Goal: Information Seeking & Learning: Learn about a topic

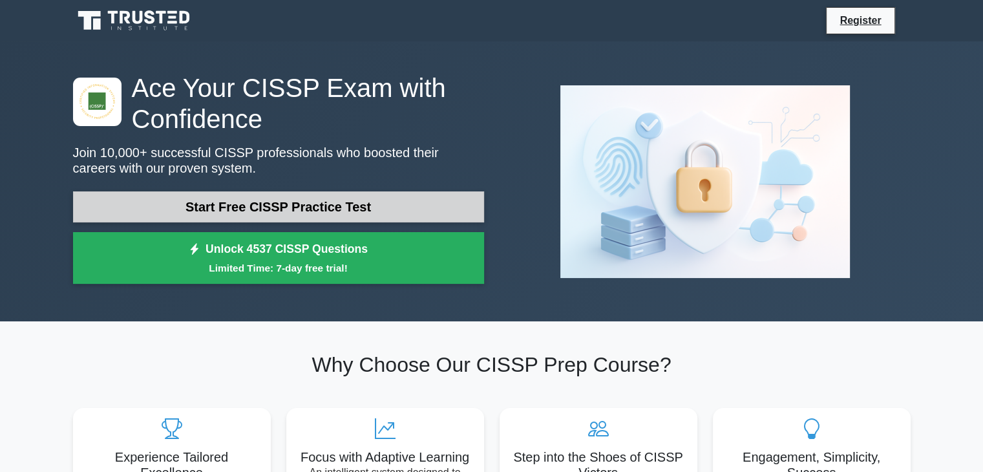
click at [317, 200] on link "Start Free CISSP Practice Test" at bounding box center [278, 206] width 411 height 31
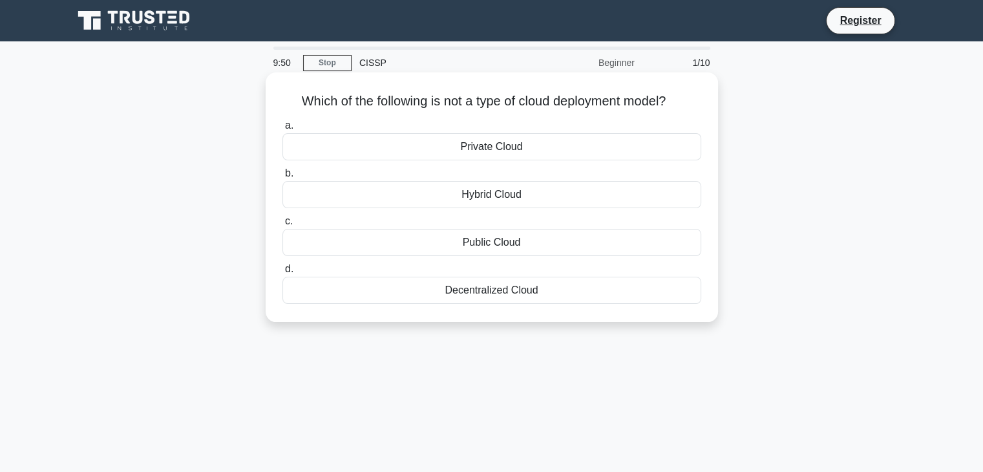
click at [529, 248] on div "Public Cloud" at bounding box center [491, 242] width 419 height 27
click at [282, 226] on input "c. Public Cloud" at bounding box center [282, 221] width 0 height 8
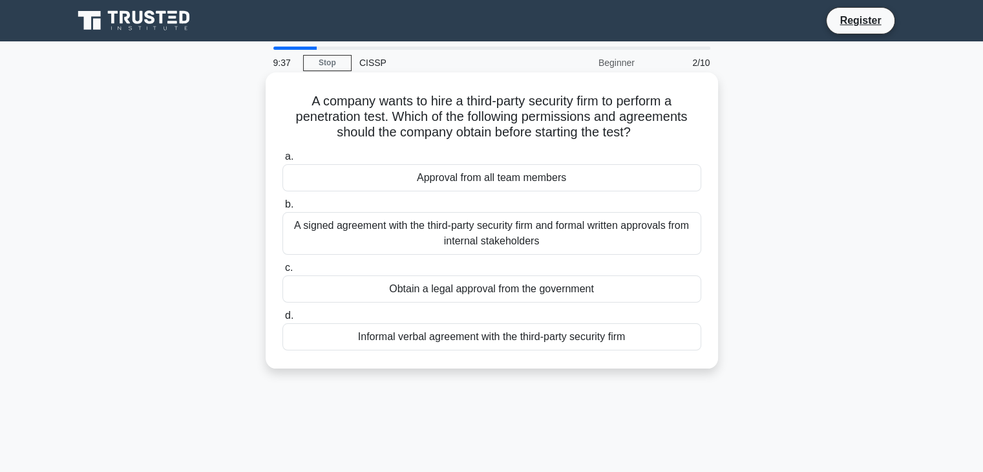
click at [486, 174] on div "Approval from all team members" at bounding box center [491, 177] width 419 height 27
click at [282, 161] on input "a. Approval from all team members" at bounding box center [282, 156] width 0 height 8
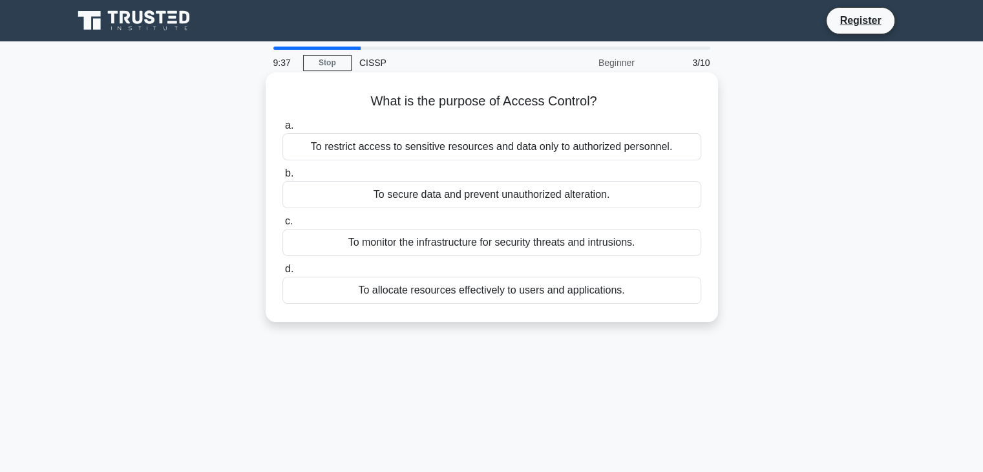
click at [490, 138] on div "To restrict access to sensitive resources and data only to authorized personnel." at bounding box center [491, 146] width 419 height 27
click at [282, 130] on input "a. To restrict access to sensitive resources and data only to authorized person…" at bounding box center [282, 125] width 0 height 8
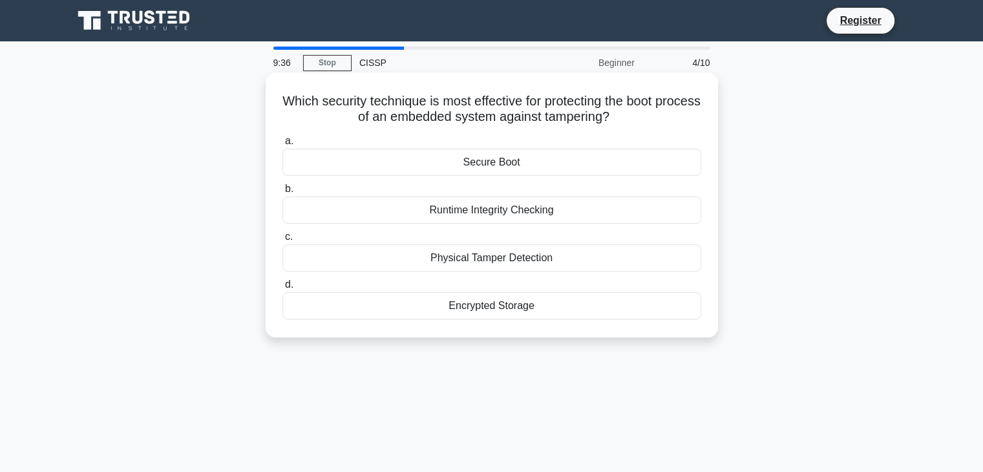
click at [498, 196] on label "b. Runtime Integrity Checking" at bounding box center [491, 202] width 419 height 43
click at [282, 193] on input "b. Runtime Integrity Checking" at bounding box center [282, 189] width 0 height 8
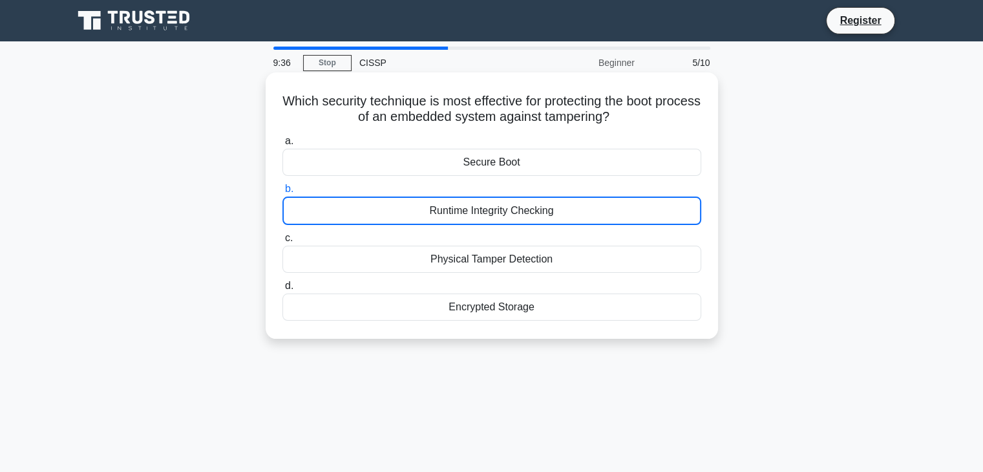
click at [499, 205] on div "Runtime Integrity Checking" at bounding box center [491, 210] width 419 height 28
click at [282, 193] on input "b. Runtime Integrity Checking" at bounding box center [282, 189] width 0 height 8
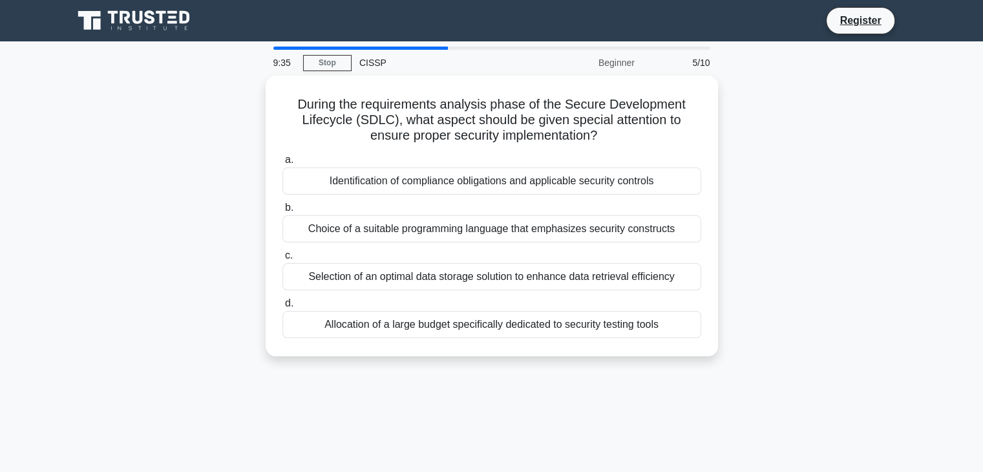
click at [500, 218] on div "Choice of a suitable programming language that emphasizes security constructs" at bounding box center [491, 228] width 419 height 27
click at [282, 212] on input "b. Choice of a suitable programming language that emphasizes security constructs" at bounding box center [282, 208] width 0 height 8
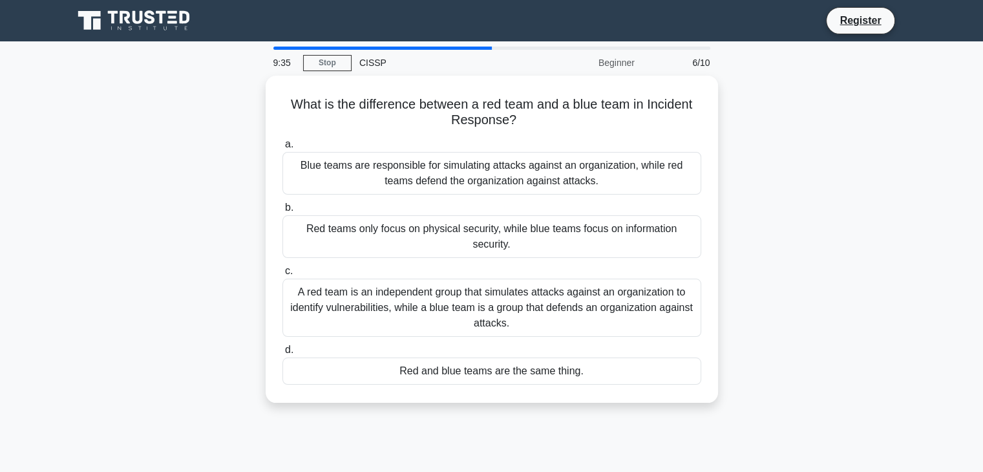
click at [501, 228] on div "Red teams only focus on physical security, while blue teams focus on informatio…" at bounding box center [491, 236] width 419 height 43
click at [282, 212] on input "b. Red teams only focus on physical security, while blue teams focus on informa…" at bounding box center [282, 208] width 0 height 8
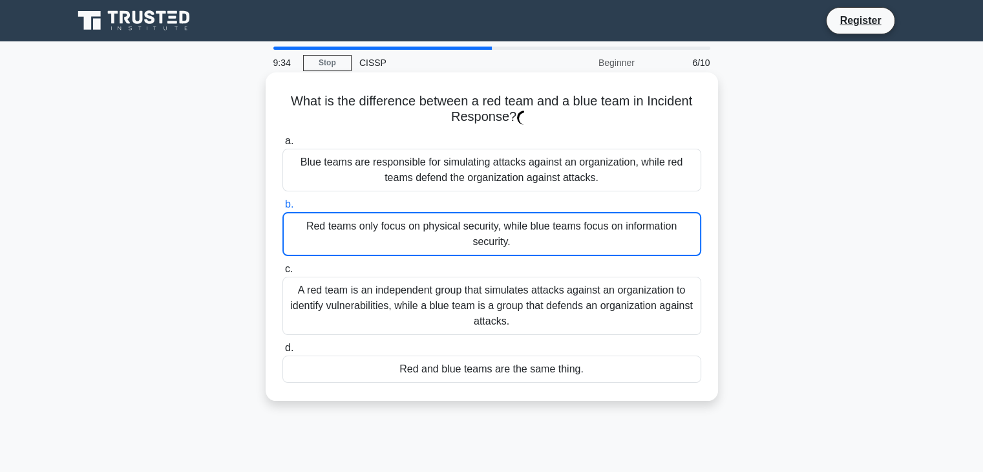
click at [498, 248] on div "Red teams only focus on physical security, while blue teams focus on informatio…" at bounding box center [491, 234] width 419 height 44
click at [282, 209] on input "b. Red teams only focus on physical security, while blue teams focus on informa…" at bounding box center [282, 204] width 0 height 8
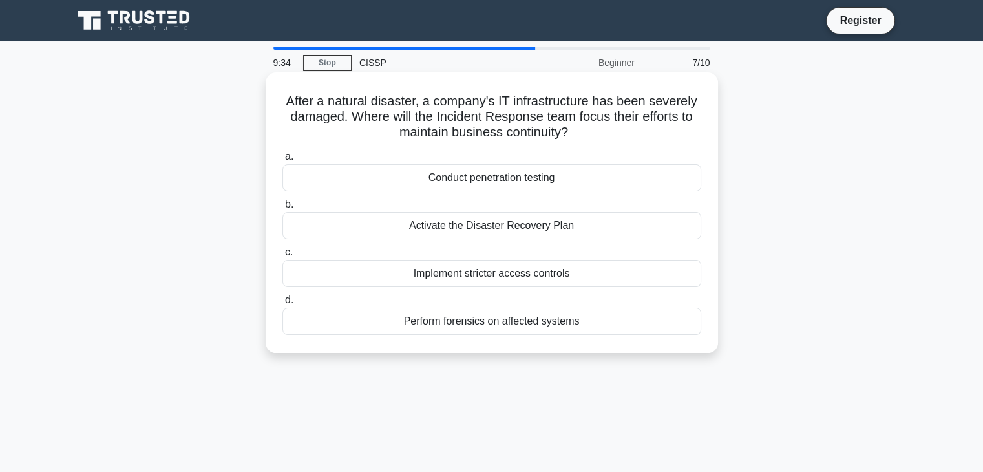
click at [496, 226] on div "Activate the Disaster Recovery Plan" at bounding box center [491, 225] width 419 height 27
click at [282, 209] on input "b. Activate the Disaster Recovery Plan" at bounding box center [282, 204] width 0 height 8
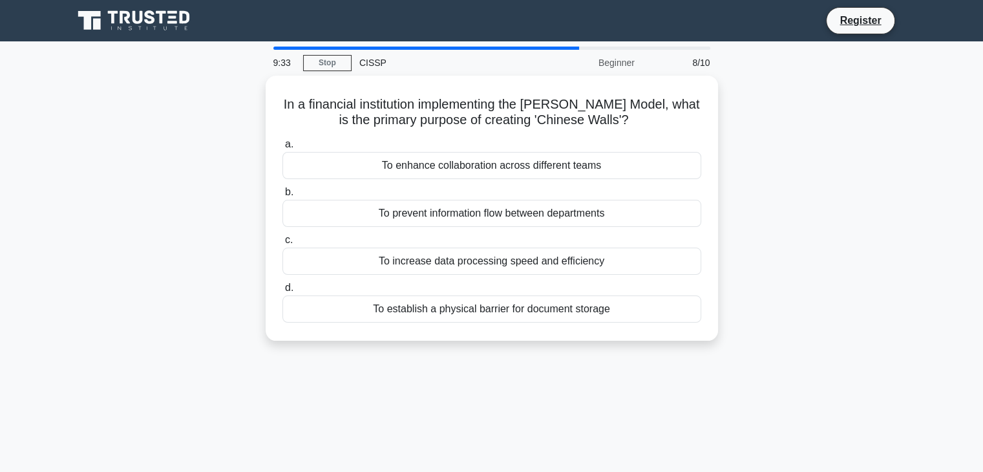
click at [492, 176] on div "a. To enhance collaboration across different teams b. To prevent information fl…" at bounding box center [492, 229] width 434 height 191
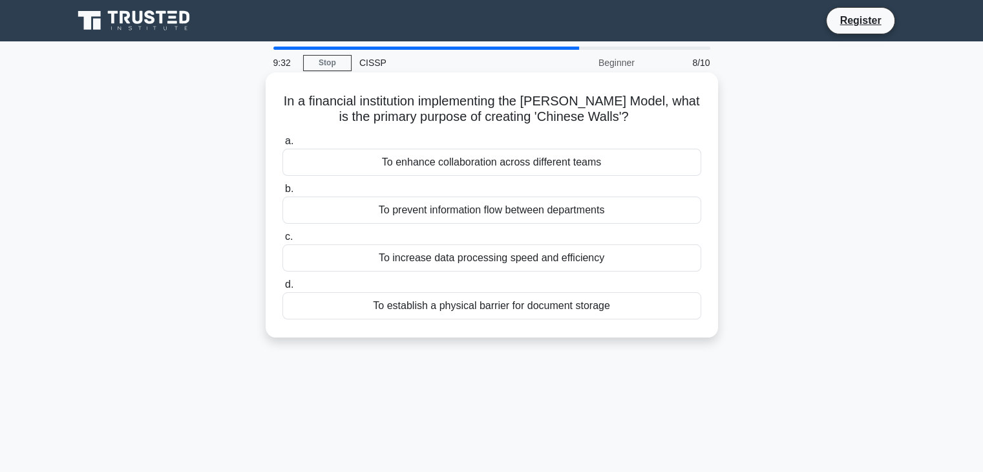
click at [484, 157] on div "To enhance collaboration across different teams" at bounding box center [491, 162] width 419 height 27
click at [282, 145] on input "a. To enhance collaboration across different teams" at bounding box center [282, 141] width 0 height 8
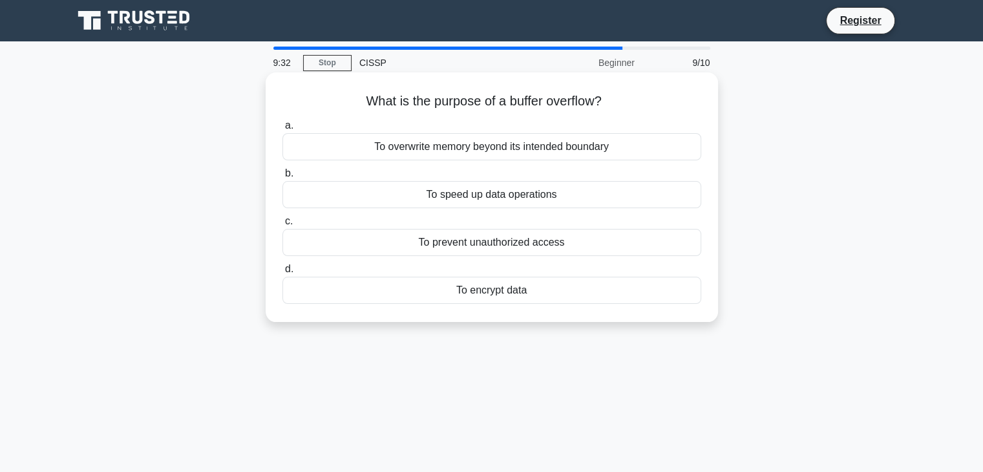
click at [514, 215] on label "c. To prevent unauthorized access" at bounding box center [491, 234] width 419 height 43
click at [282, 217] on input "c. To prevent unauthorized access" at bounding box center [282, 221] width 0 height 8
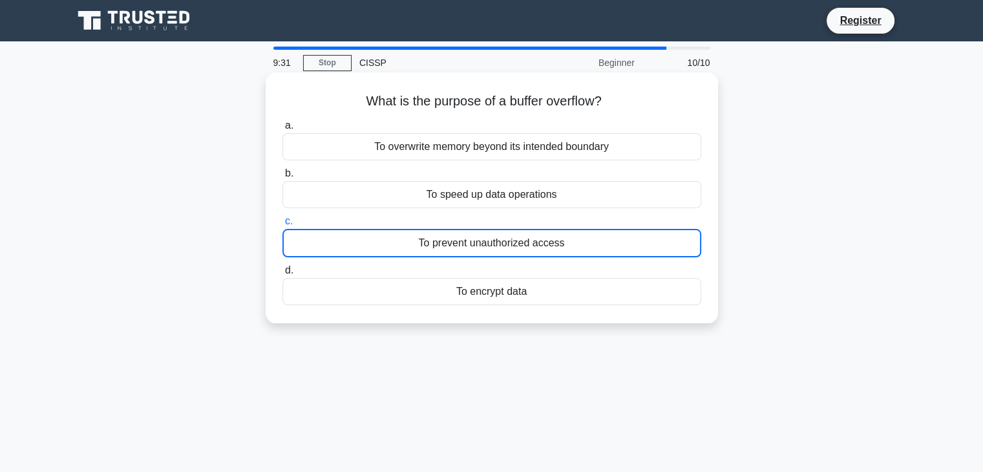
click at [514, 228] on label "c. To prevent unauthorized access" at bounding box center [491, 235] width 419 height 44
click at [282, 226] on input "c. To prevent unauthorized access" at bounding box center [282, 221] width 0 height 8
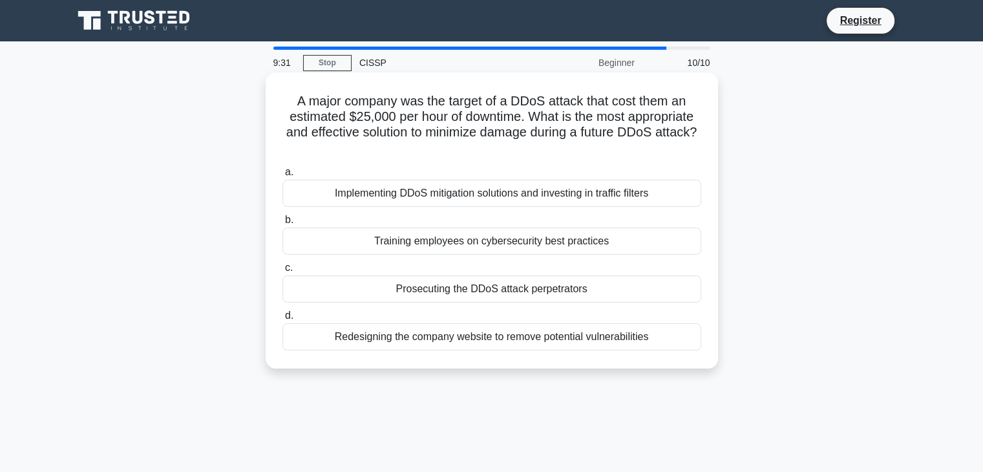
drag, startPoint x: 507, startPoint y: 258, endPoint x: 507, endPoint y: 277, distance: 18.7
click at [507, 259] on div "a. Implementing DDoS mitigation solutions and investing in traffic filters b. T…" at bounding box center [492, 257] width 434 height 191
click at [507, 280] on div "Prosecuting the DDoS attack perpetrators" at bounding box center [491, 288] width 419 height 27
click at [282, 272] on input "c. Prosecuting the DDoS attack perpetrators" at bounding box center [282, 268] width 0 height 8
